Goal: Check status: Check status

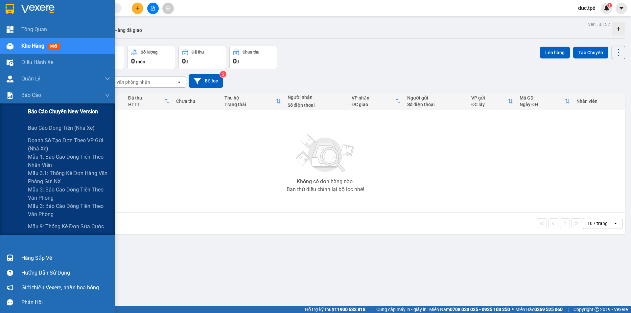
click at [32, 108] on span "Báo cáo chuyến New Version" at bounding box center [63, 112] width 70 height 8
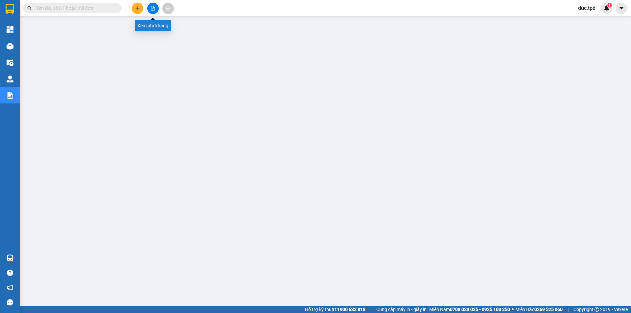
click at [154, 8] on icon "file-add" at bounding box center [153, 8] width 4 height 5
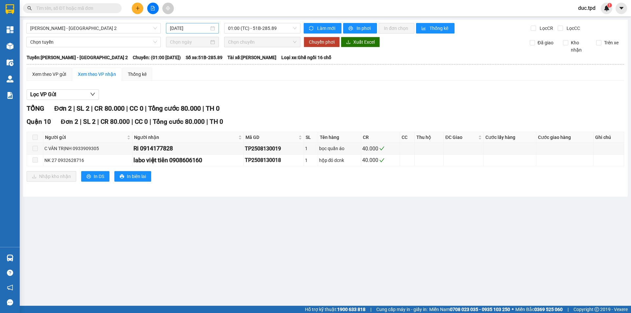
click at [180, 29] on input "14/08/2025" at bounding box center [189, 28] width 39 height 7
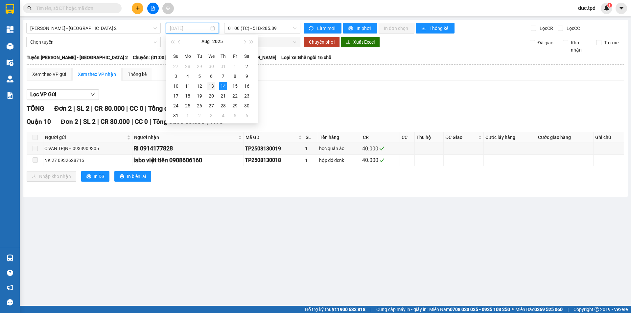
click at [208, 87] on div "13" at bounding box center [211, 86] width 8 height 8
type input "13/08/2025"
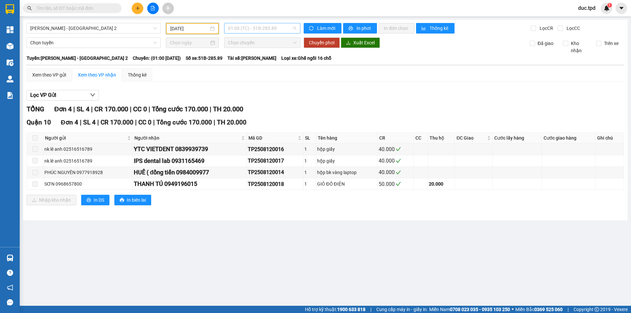
click at [268, 29] on span "01:00 (TC) - 51B-285.89" at bounding box center [262, 28] width 68 height 10
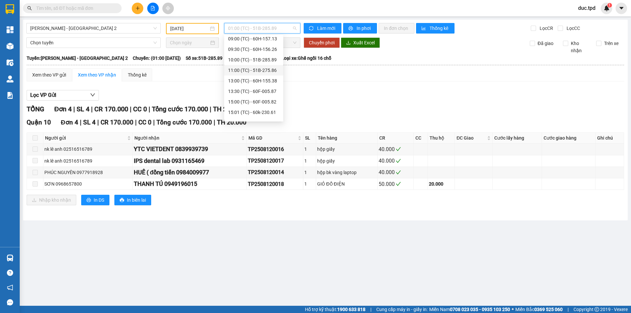
scroll to position [95, 0]
click at [257, 83] on div "15:01 (TC) - 60k-230.61" at bounding box center [253, 83] width 51 height 7
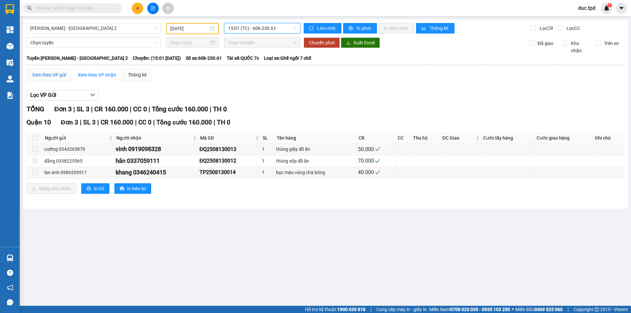
click at [51, 76] on div "Xem theo VP gửi" at bounding box center [49, 74] width 34 height 7
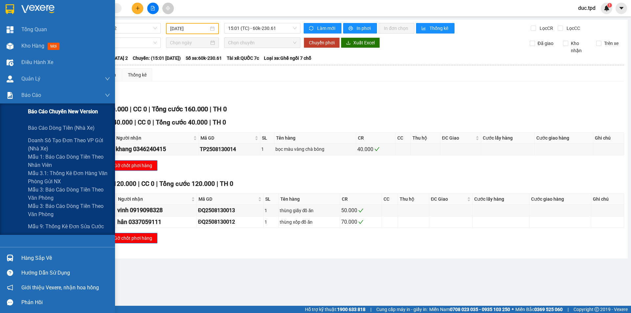
click at [38, 111] on span "Báo cáo chuyến New Version" at bounding box center [63, 112] width 70 height 8
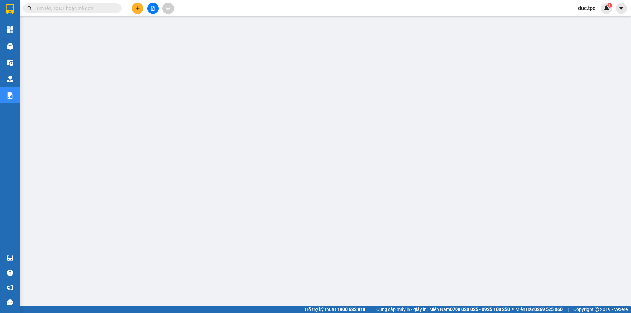
click at [157, 6] on button at bounding box center [153, 9] width 12 height 12
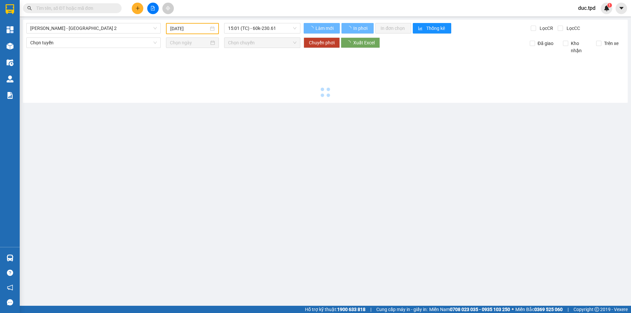
type input "14/08/2025"
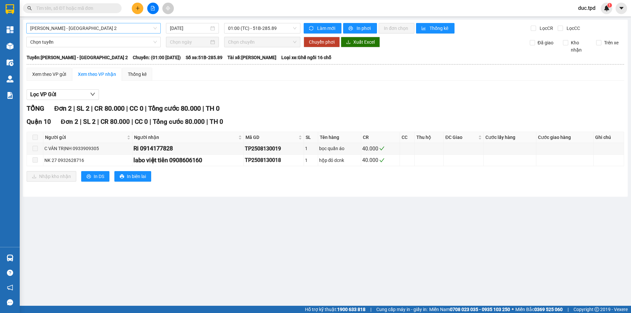
click at [56, 30] on span "Phương Lâm - Sài Gòn 2" at bounding box center [93, 28] width 127 height 10
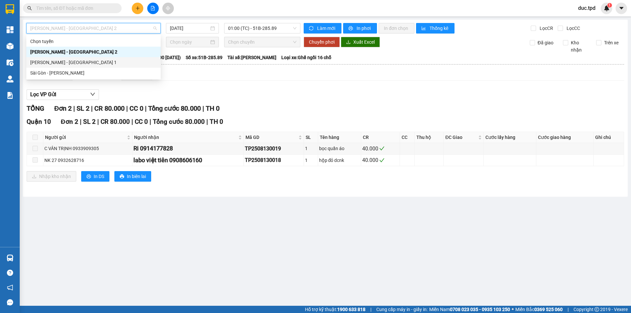
click at [46, 62] on div "Phương Lâm - Sài Gòn 1" at bounding box center [93, 62] width 127 height 7
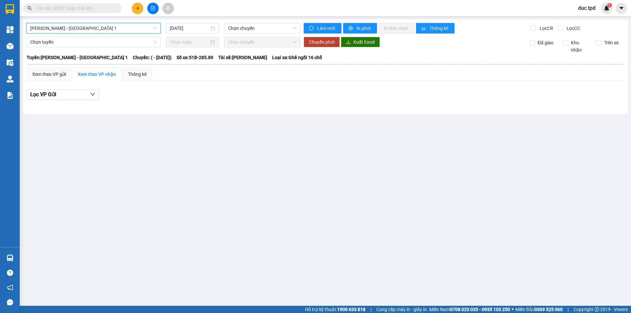
click at [53, 27] on span "Phương Lâm - Sài Gòn 1" at bounding box center [93, 28] width 127 height 10
click at [190, 28] on input "14/08/2025" at bounding box center [189, 28] width 39 height 7
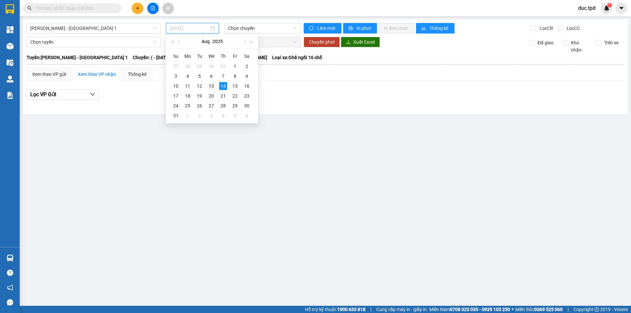
click at [210, 87] on div "13" at bounding box center [211, 86] width 8 height 8
type input "13/08/2025"
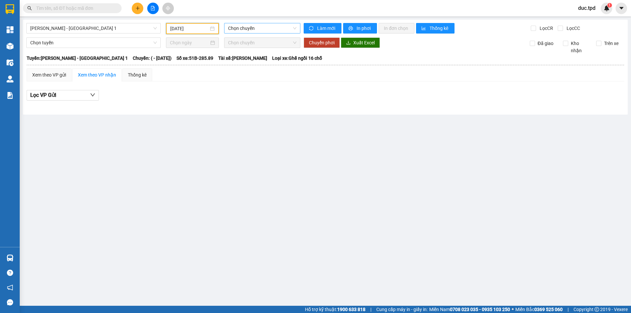
click at [245, 30] on span "Chọn chuyến" at bounding box center [262, 28] width 68 height 10
click at [250, 42] on div "Chọn chuyến" at bounding box center [253, 41] width 51 height 7
click at [75, 27] on span "Phương Lâm - Sài Gòn 1" at bounding box center [93, 28] width 127 height 10
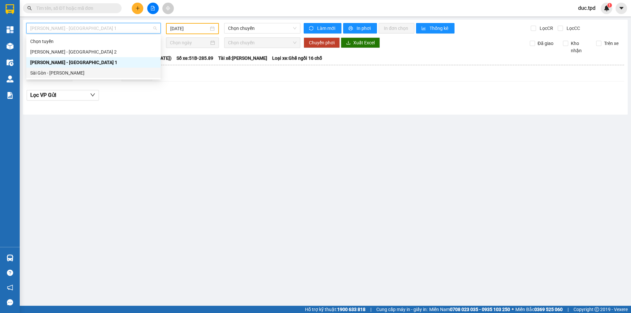
click at [61, 72] on div "Sài Gòn - Phương Lâm" at bounding box center [93, 72] width 127 height 7
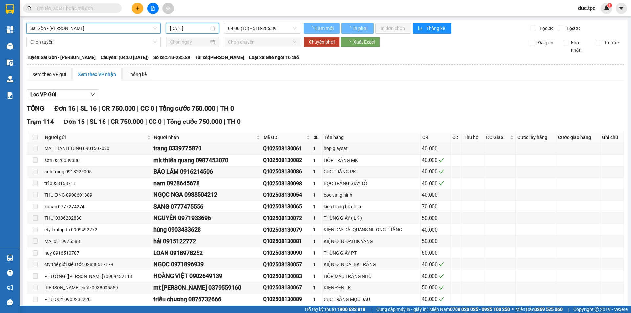
click at [197, 28] on input "14/08/2025" at bounding box center [189, 28] width 39 height 7
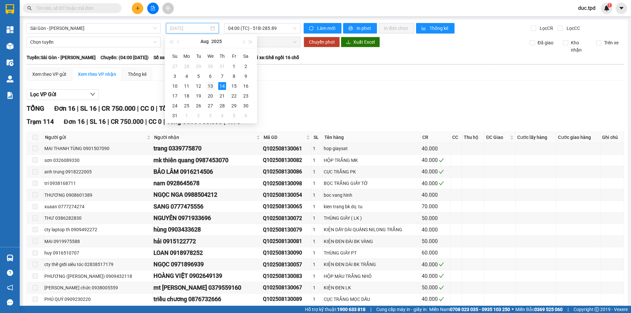
click at [213, 85] on div "13" at bounding box center [210, 86] width 8 height 8
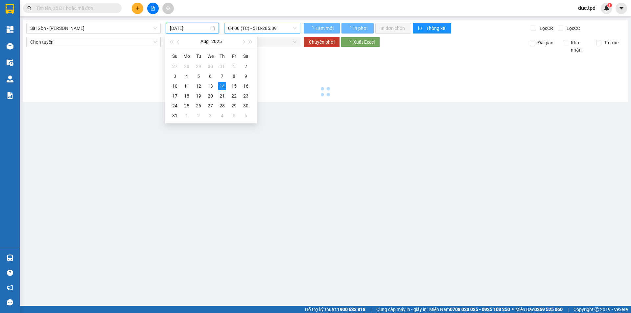
type input "13/08/2025"
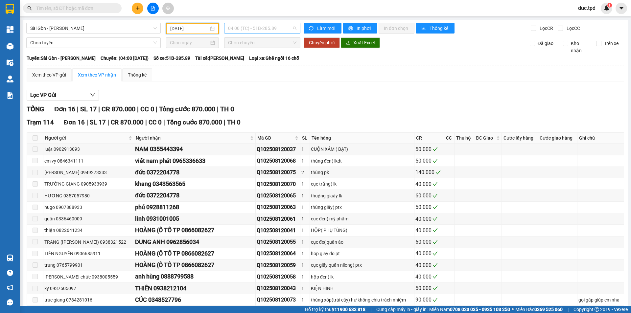
click at [262, 28] on span "04:00 (TC) - 51B-285.89" at bounding box center [262, 28] width 68 height 10
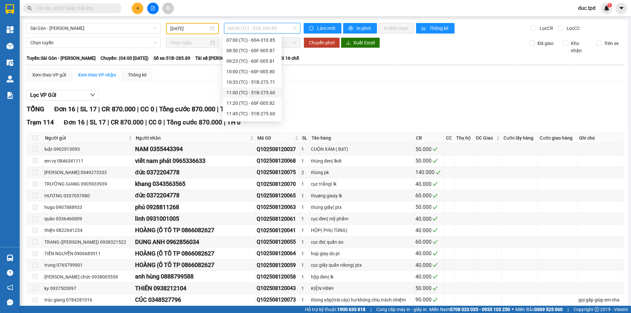
scroll to position [66, 0]
click at [254, 101] on div "12:30 (TC) - 60B-033.81" at bounding box center [252, 101] width 51 height 7
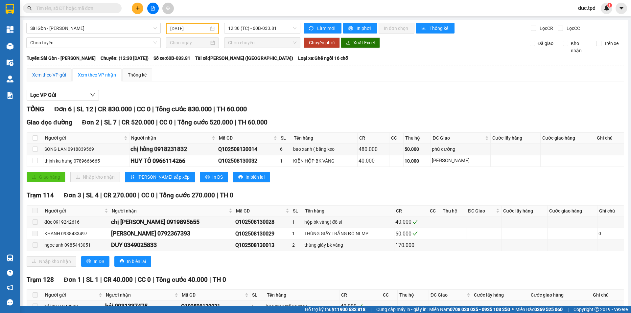
click at [46, 73] on div "Xem theo VP gửi" at bounding box center [49, 74] width 34 height 7
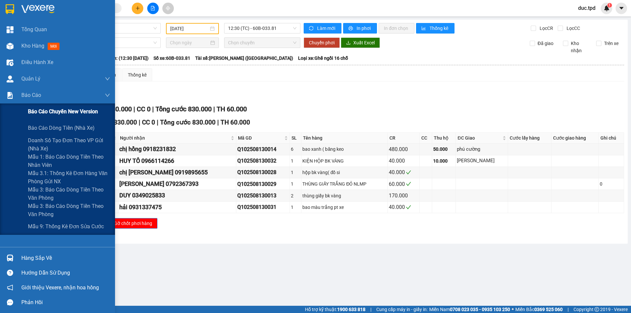
click at [41, 114] on span "Báo cáo chuyến New Version" at bounding box center [63, 112] width 70 height 8
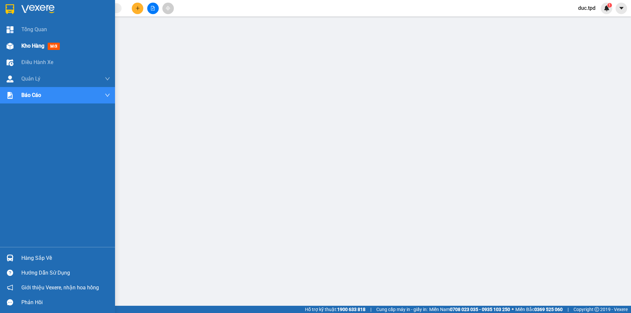
click at [17, 41] on div "Kho hàng mới" at bounding box center [57, 46] width 115 height 16
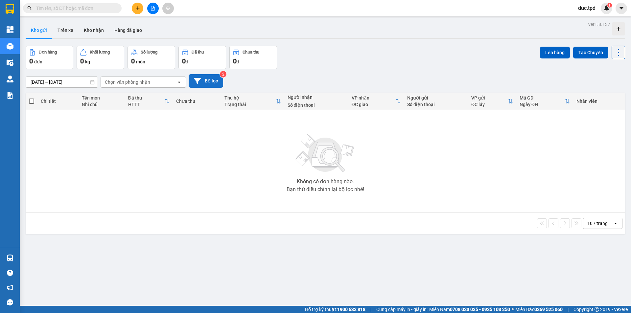
click at [201, 81] on button "Bộ lọc" at bounding box center [206, 80] width 35 height 13
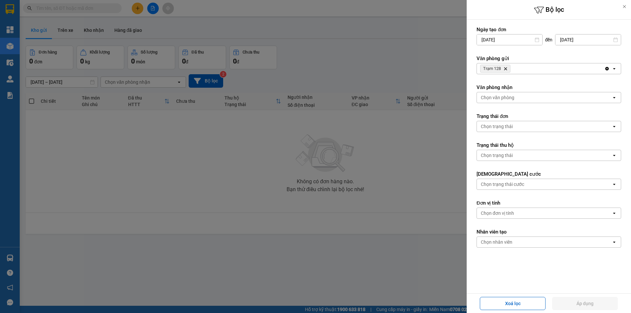
click at [526, 40] on input "12/08/2025" at bounding box center [509, 40] width 65 height 11
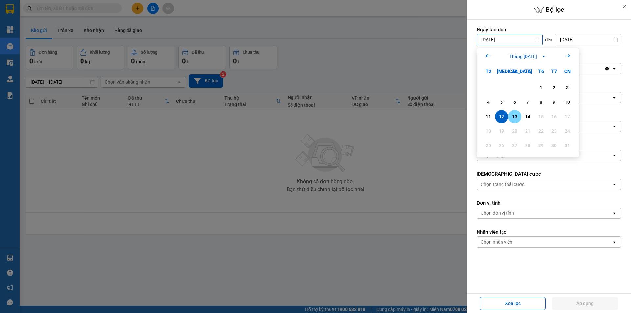
click at [516, 116] on div "13" at bounding box center [514, 117] width 9 height 8
type input "13/08/2025"
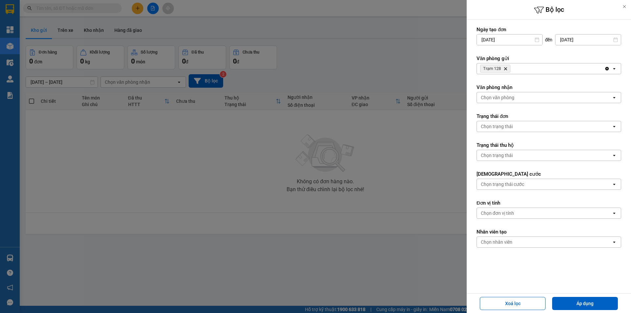
click at [568, 39] on input "14/08/2025" at bounding box center [588, 40] width 65 height 11
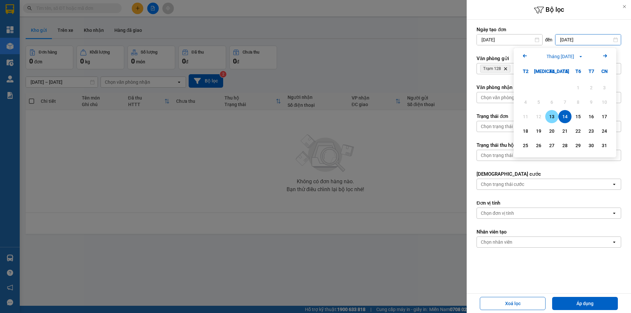
click at [553, 117] on div "13" at bounding box center [551, 117] width 9 height 8
type input "13/08/2025"
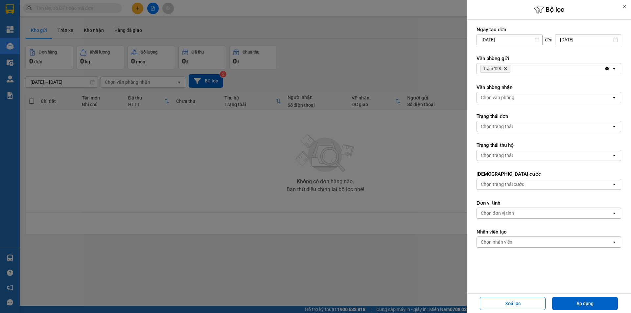
click at [507, 68] on icon "Delete" at bounding box center [506, 69] width 4 height 4
click at [507, 68] on div "Chọn văn phòng" at bounding box center [498, 68] width 34 height 7
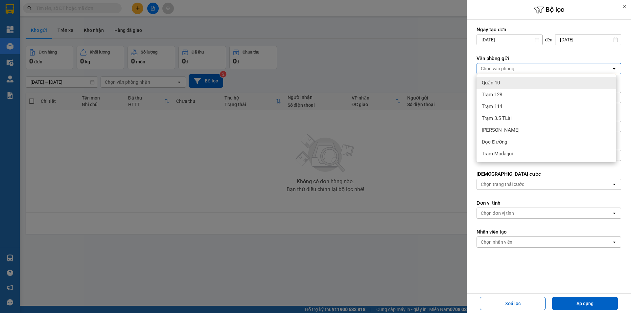
click at [503, 84] on div "Quận 10" at bounding box center [547, 83] width 140 height 12
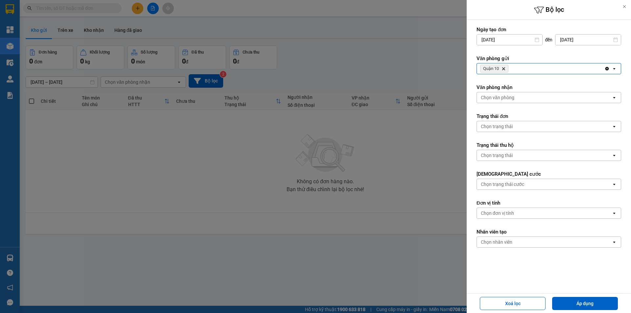
click at [613, 98] on icon at bounding box center [614, 97] width 2 height 1
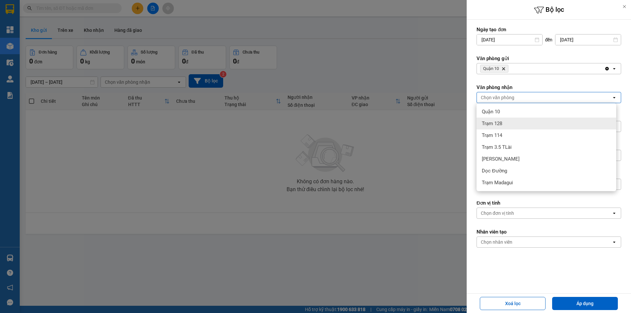
click at [576, 119] on div "Trạm 128" at bounding box center [547, 124] width 140 height 12
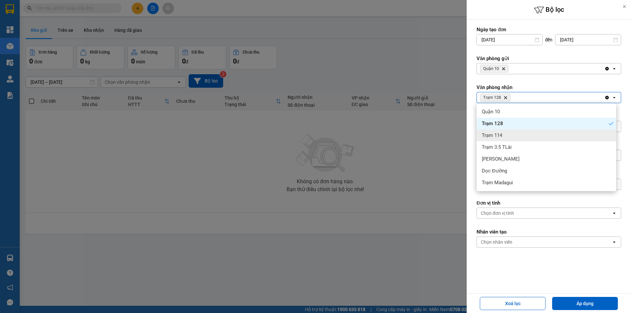
click at [563, 138] on div "Trạm 114" at bounding box center [547, 136] width 140 height 12
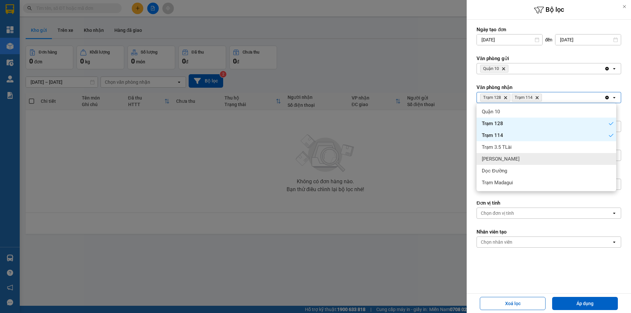
click at [560, 156] on div "Phương Lâm" at bounding box center [547, 159] width 140 height 12
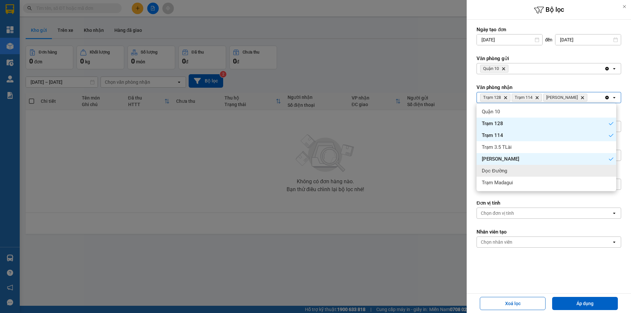
click at [556, 172] on div "Dọc Đường" at bounding box center [547, 171] width 140 height 12
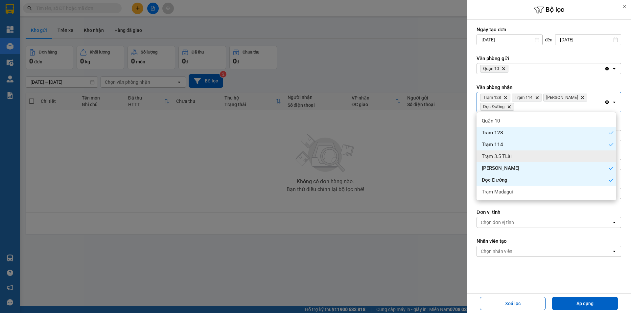
click at [557, 154] on div "Trạm 3.5 TLài" at bounding box center [547, 157] width 140 height 12
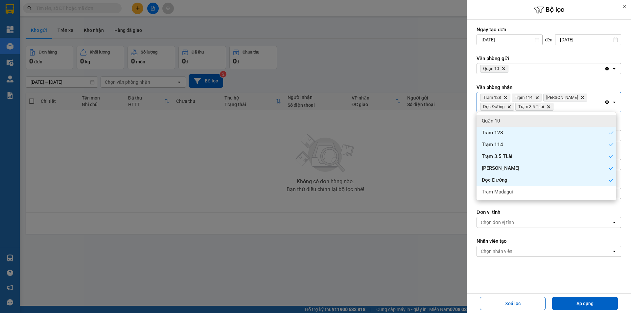
click at [546, 118] on div "Quận 10" at bounding box center [547, 121] width 140 height 12
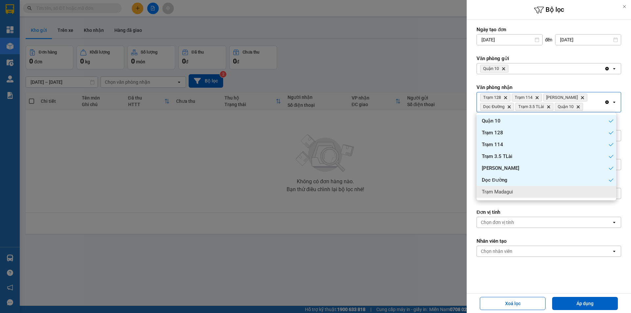
click at [534, 272] on form "Ngày tạo đơn 13/08/2025 Press the down arrow key to interact with the calendar …" at bounding box center [549, 161] width 145 height 270
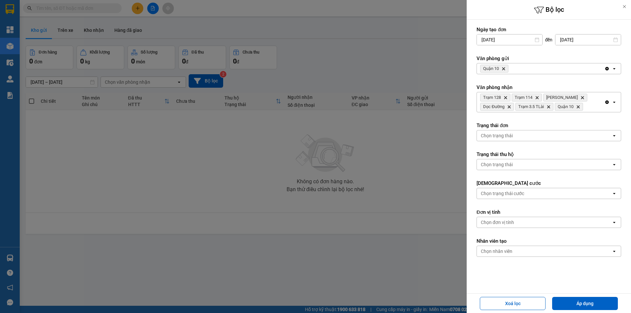
click at [508, 134] on div "Chọn trạng thái" at bounding box center [497, 136] width 32 height 7
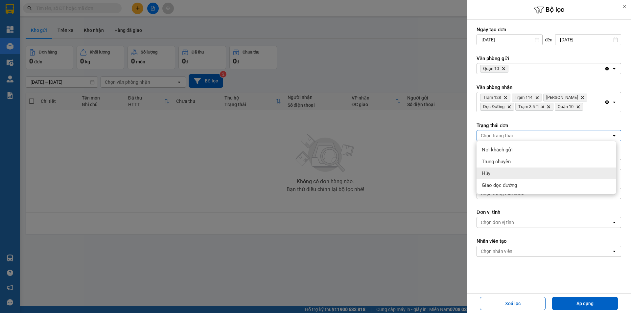
click at [505, 173] on div "Hủy" at bounding box center [547, 174] width 140 height 12
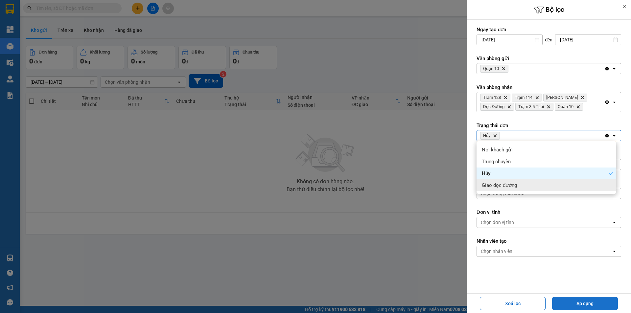
click at [590, 303] on button "Áp dụng" at bounding box center [585, 303] width 66 height 13
type input "13/08/2025 – 13/08/2025"
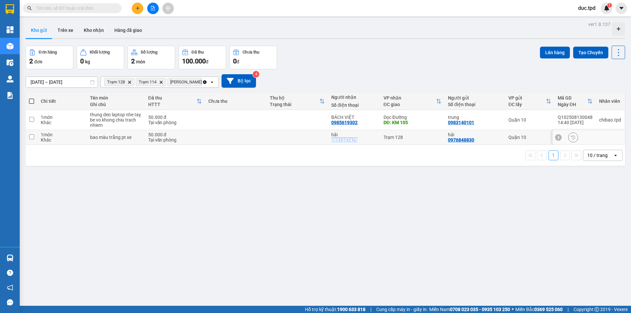
drag, startPoint x: 329, startPoint y: 141, endPoint x: 355, endPoint y: 139, distance: 25.4
click at [355, 139] on div "0931337475" at bounding box center [344, 139] width 26 height 5
copy div "0931337475"
click at [61, 9] on input "text" at bounding box center [75, 8] width 78 height 7
paste input "0931337475"
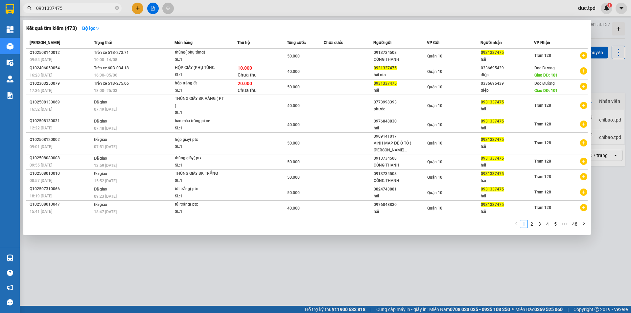
type input "0931337475"
click at [225, 263] on div at bounding box center [315, 156] width 631 height 313
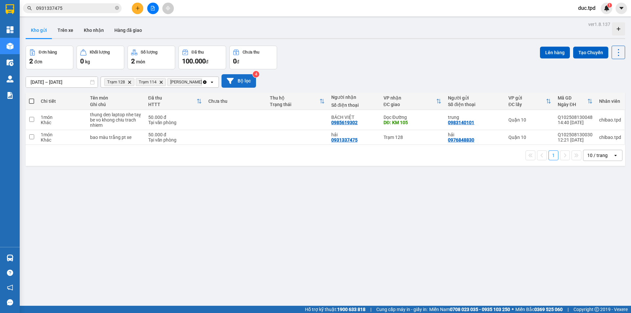
click at [240, 79] on button "Bộ lọc" at bounding box center [239, 80] width 35 height 13
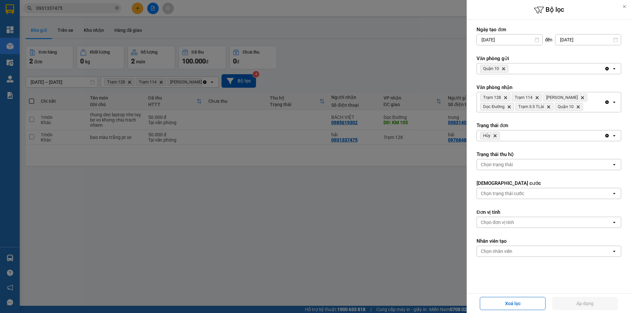
click at [282, 261] on div at bounding box center [315, 156] width 631 height 313
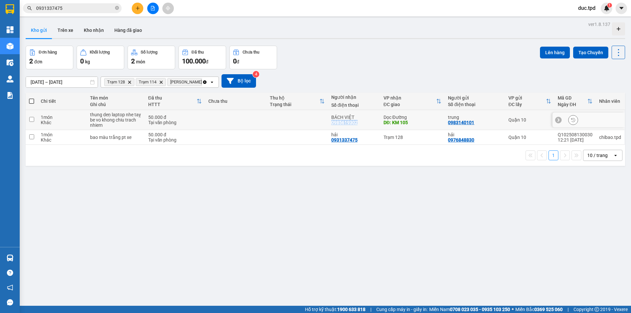
drag, startPoint x: 330, startPoint y: 123, endPoint x: 356, endPoint y: 123, distance: 25.3
click at [356, 123] on div "BÁCH VIỆT 0985619302" at bounding box center [354, 120] width 46 height 11
checkbox input "true"
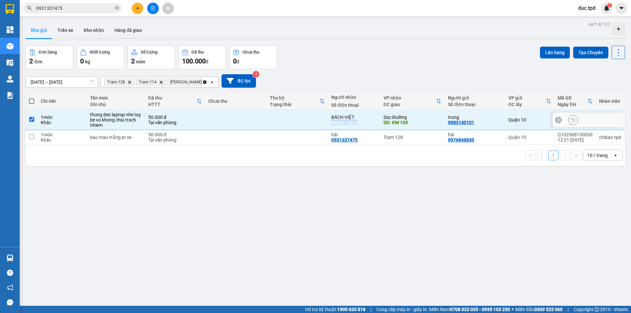
copy div "0985619302"
click at [95, 10] on input "0931337475" at bounding box center [75, 8] width 78 height 7
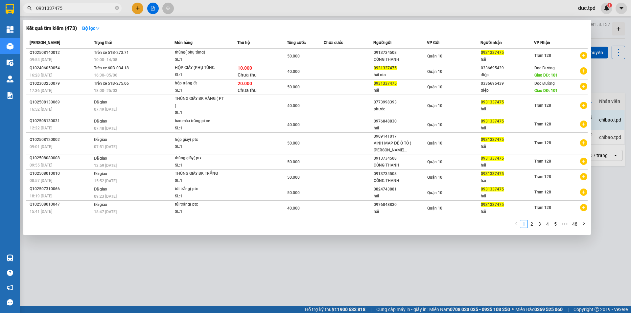
click at [95, 10] on input "0931337475" at bounding box center [75, 8] width 78 height 7
paste input "85619302"
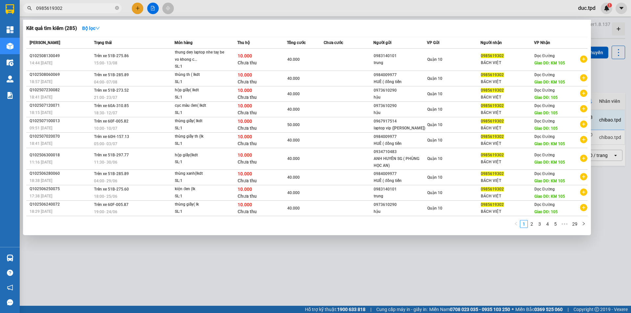
type input "0985619302"
click at [228, 252] on div at bounding box center [315, 156] width 631 height 313
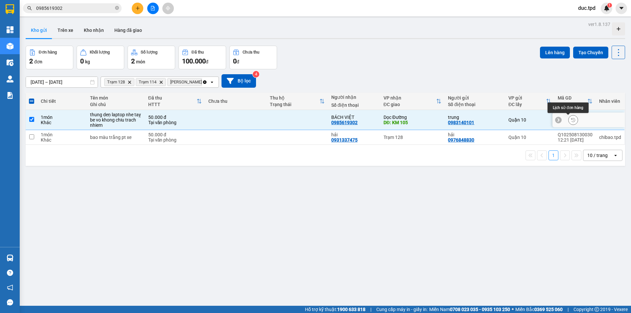
click at [571, 121] on icon at bounding box center [573, 120] width 5 height 5
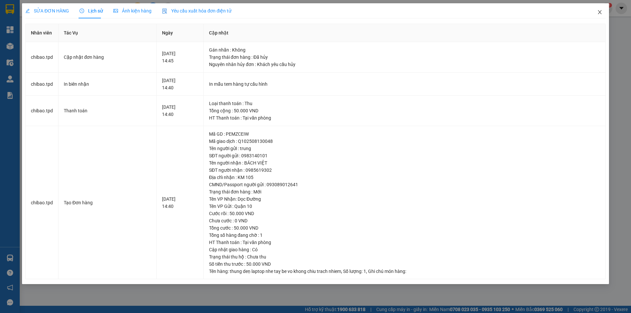
click at [599, 12] on icon "close" at bounding box center [599, 12] width 5 height 5
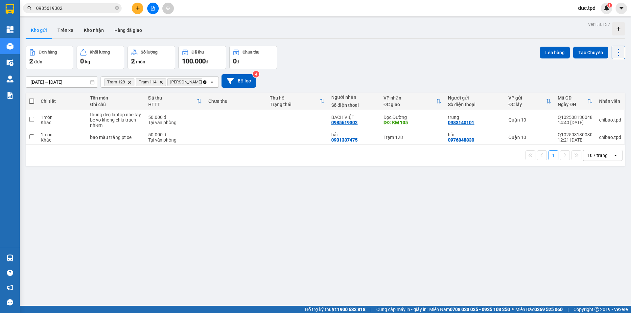
click at [81, 9] on input "0985619302" at bounding box center [75, 8] width 78 height 7
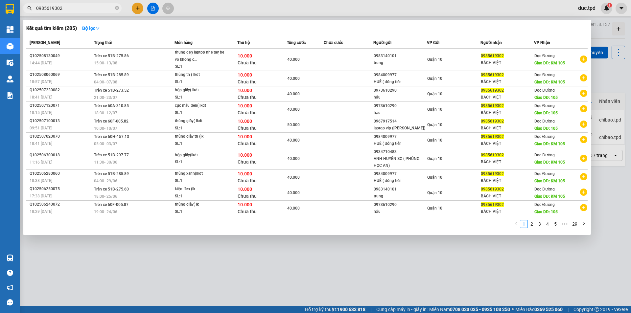
click at [199, 246] on div at bounding box center [315, 156] width 631 height 313
